Goal: Information Seeking & Learning: Find specific fact

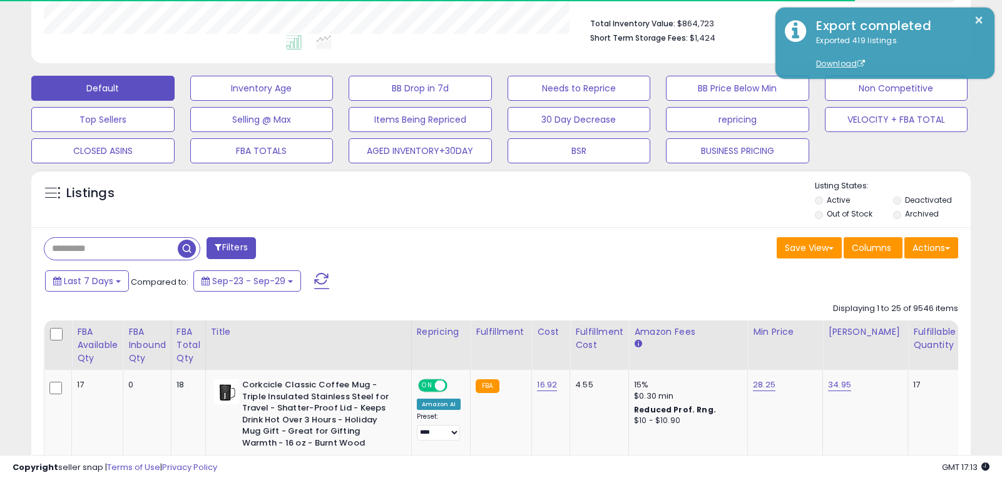
scroll to position [257, 544]
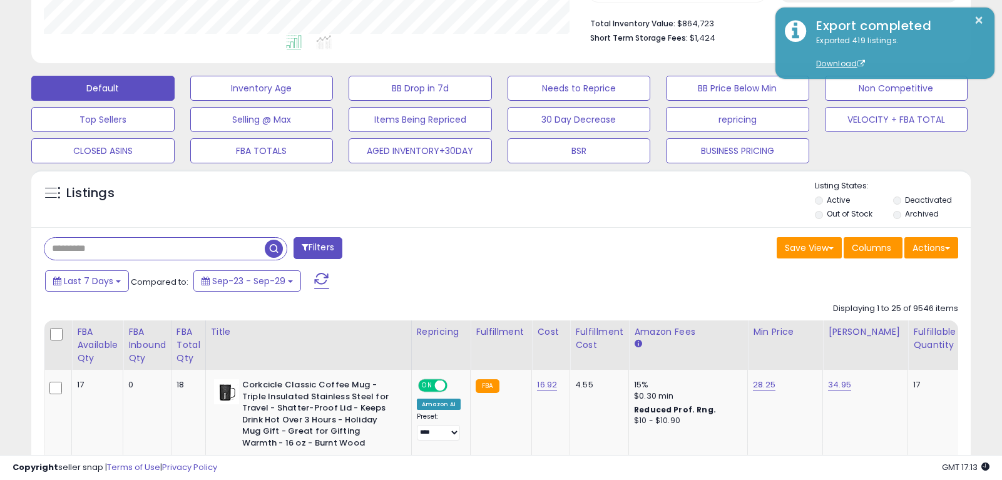
click at [140, 253] on input "text" at bounding box center [154, 249] width 220 height 22
click at [282, 250] on span "button" at bounding box center [277, 249] width 18 height 18
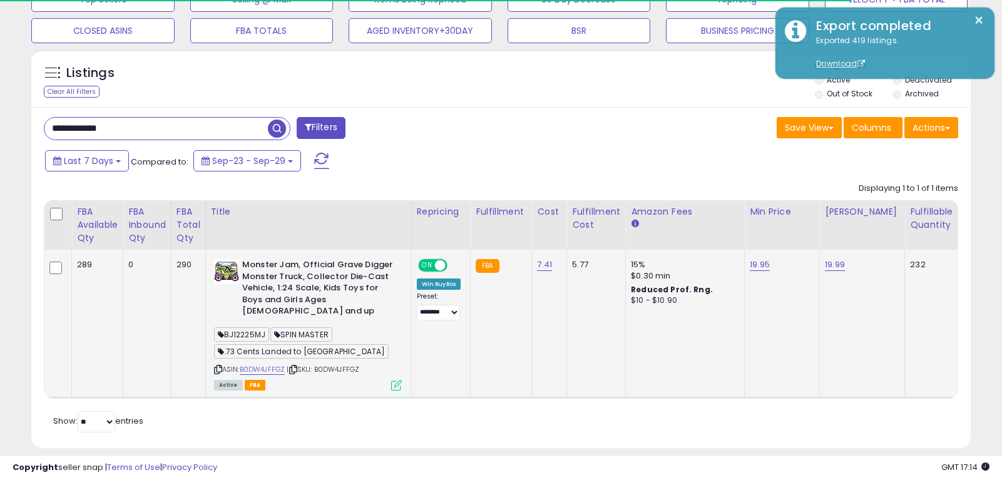
scroll to position [441, 0]
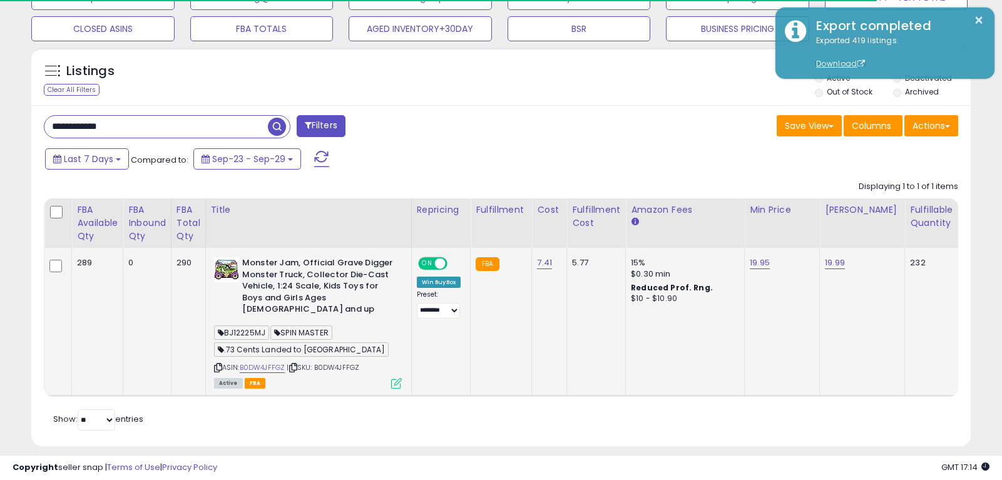
click at [220, 364] on icon at bounding box center [218, 367] width 8 height 7
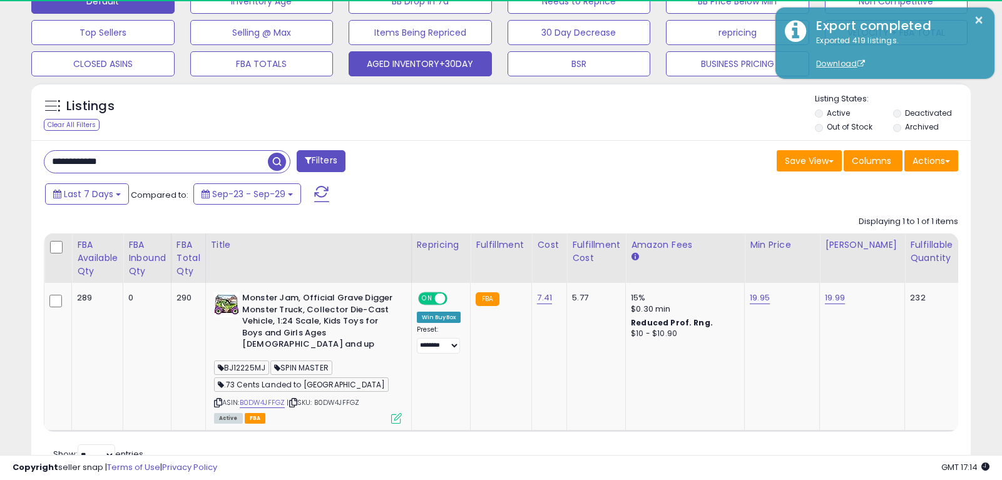
scroll to position [257, 544]
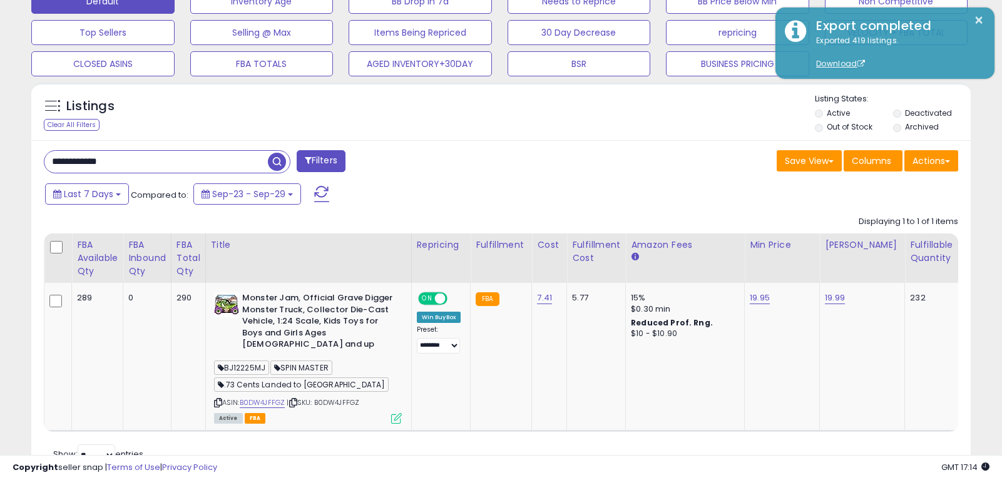
drag, startPoint x: 164, startPoint y: 165, endPoint x: -14, endPoint y: 143, distance: 179.8
type input "**********"
click at [287, 173] on div "**********" at bounding box center [167, 161] width 247 height 23
click at [280, 162] on span "button" at bounding box center [277, 162] width 18 height 18
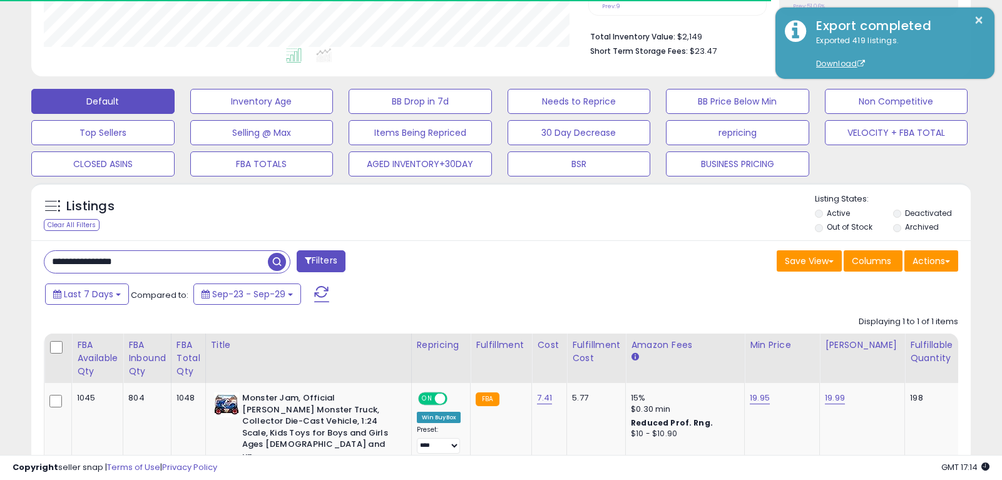
scroll to position [405, 0]
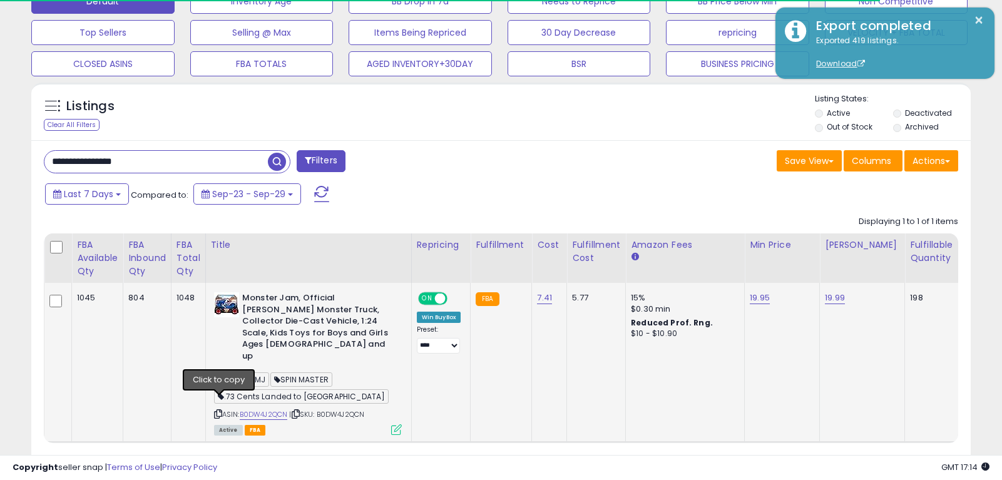
click at [217, 411] on icon at bounding box center [218, 414] width 8 height 7
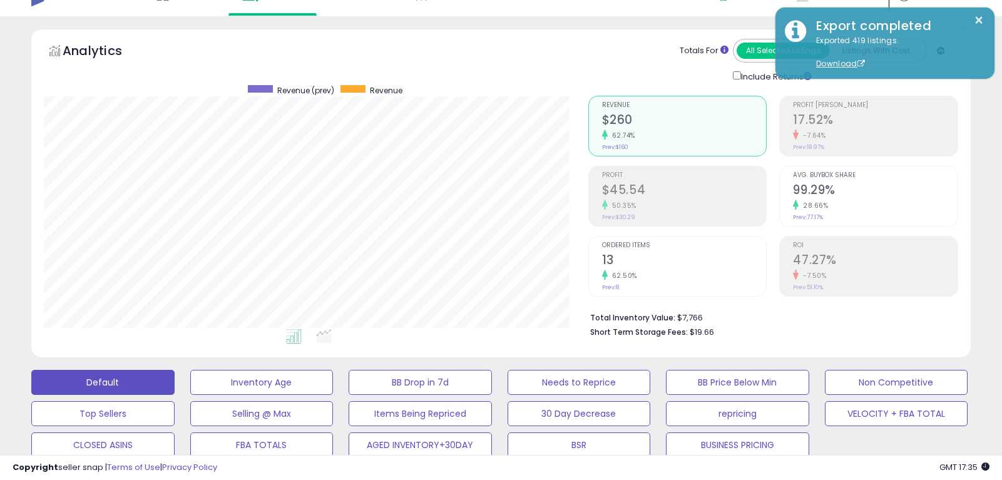
scroll to position [0, 0]
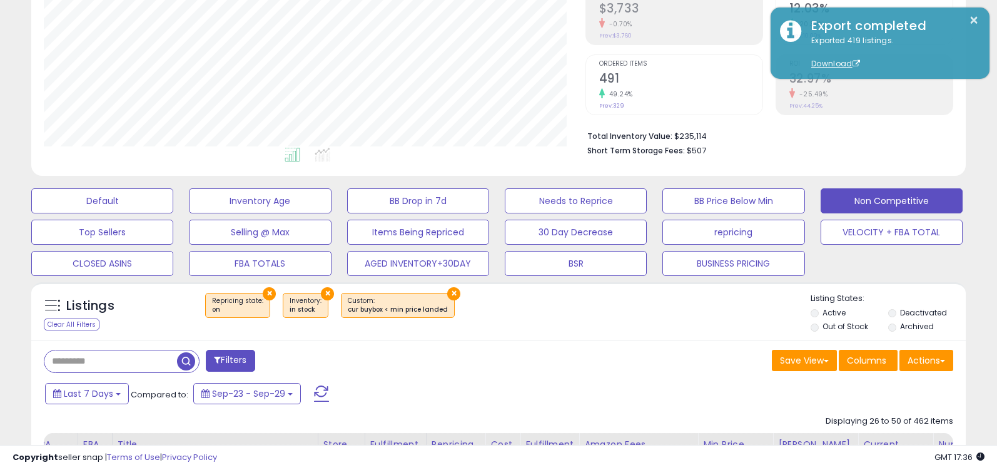
scroll to position [227, 0]
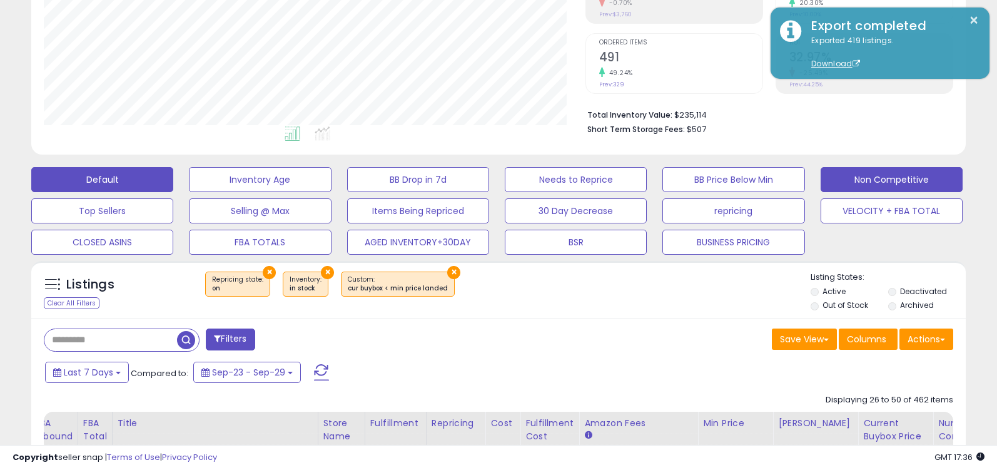
click at [114, 187] on button "Default" at bounding box center [102, 179] width 142 height 25
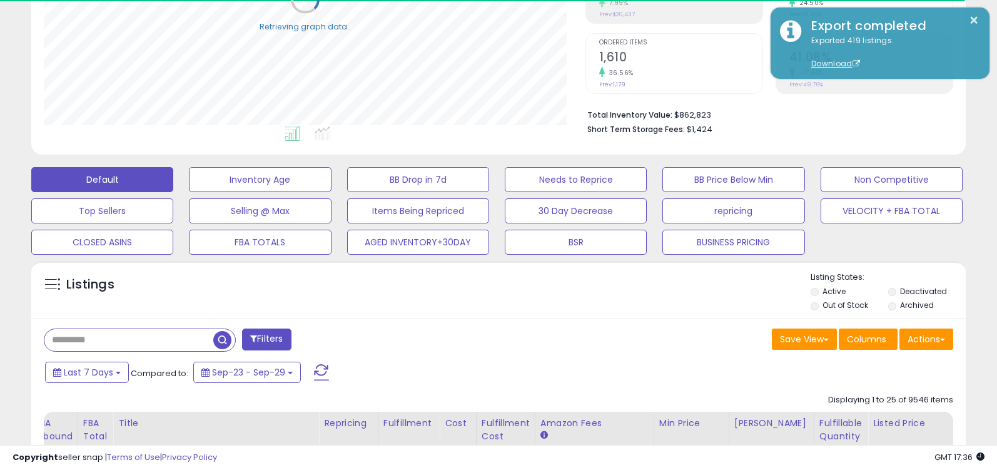
click at [141, 342] on input "text" at bounding box center [128, 340] width 169 height 22
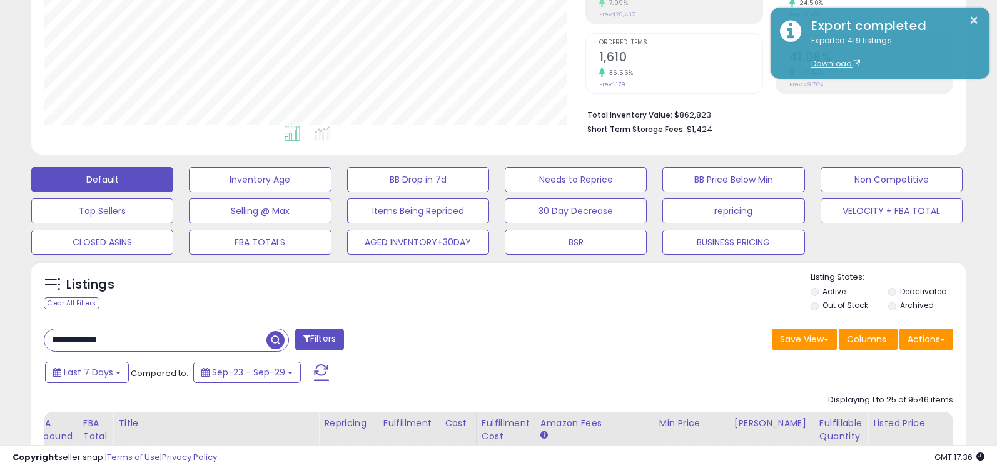
type input "**********"
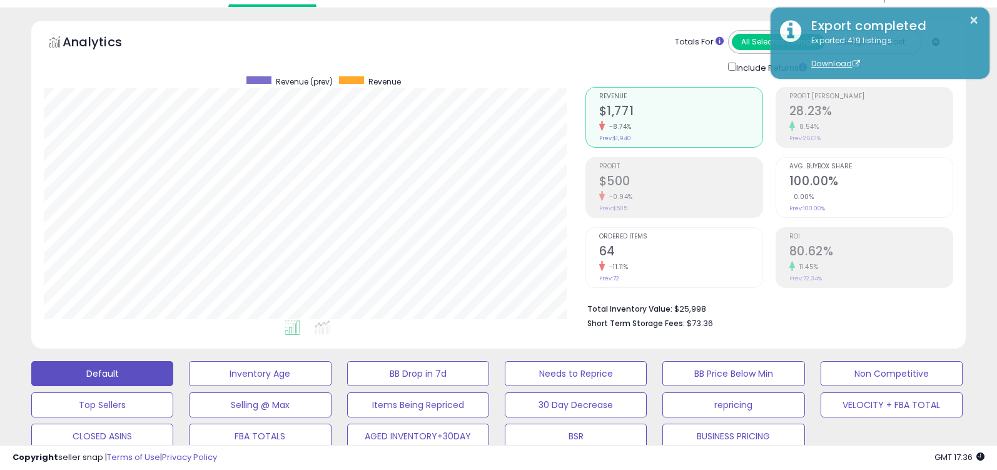
scroll to position [0, 0]
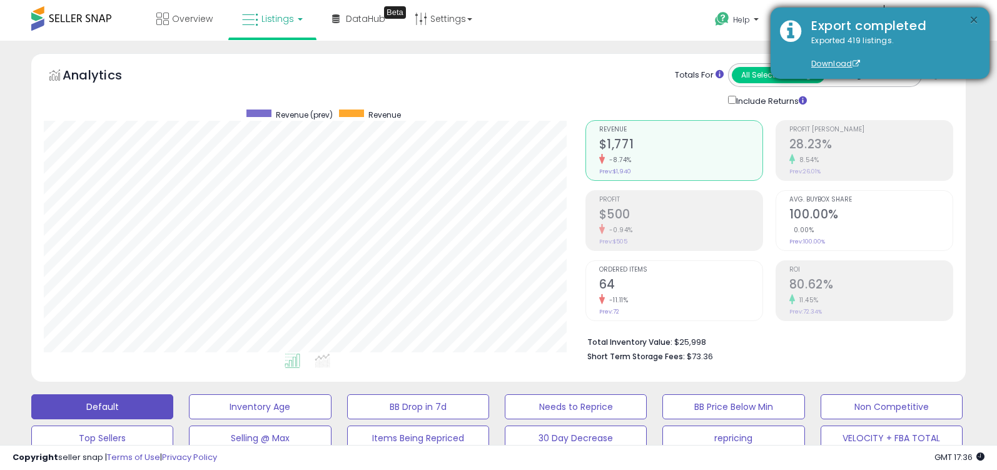
click at [977, 21] on button "×" at bounding box center [974, 21] width 10 height 16
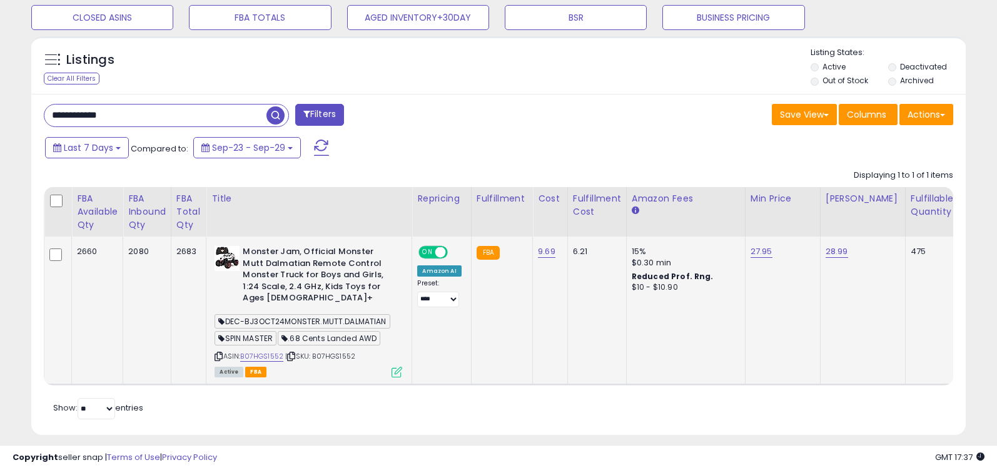
click at [221, 353] on icon at bounding box center [219, 356] width 8 height 7
